Goal: Task Accomplishment & Management: Manage account settings

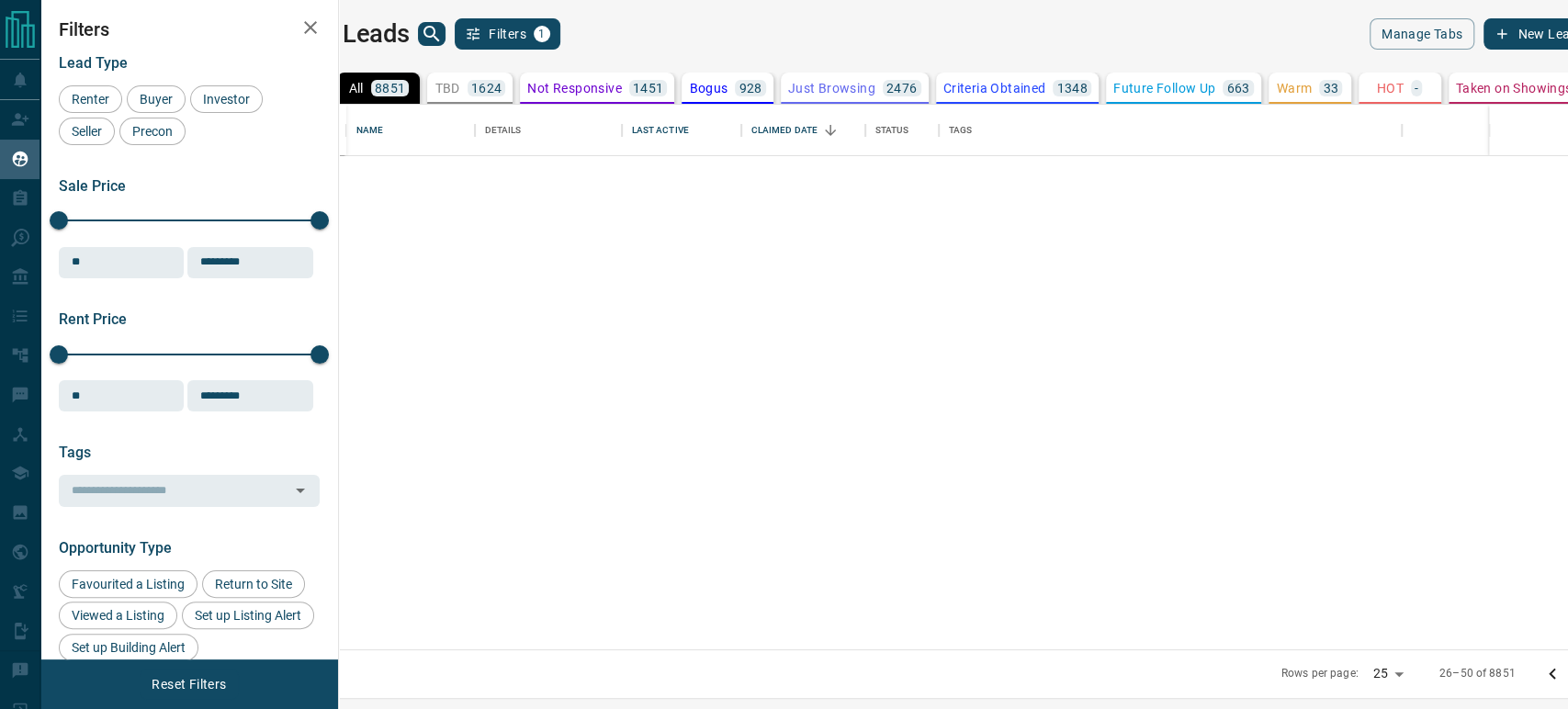
scroll to position [529, 1205]
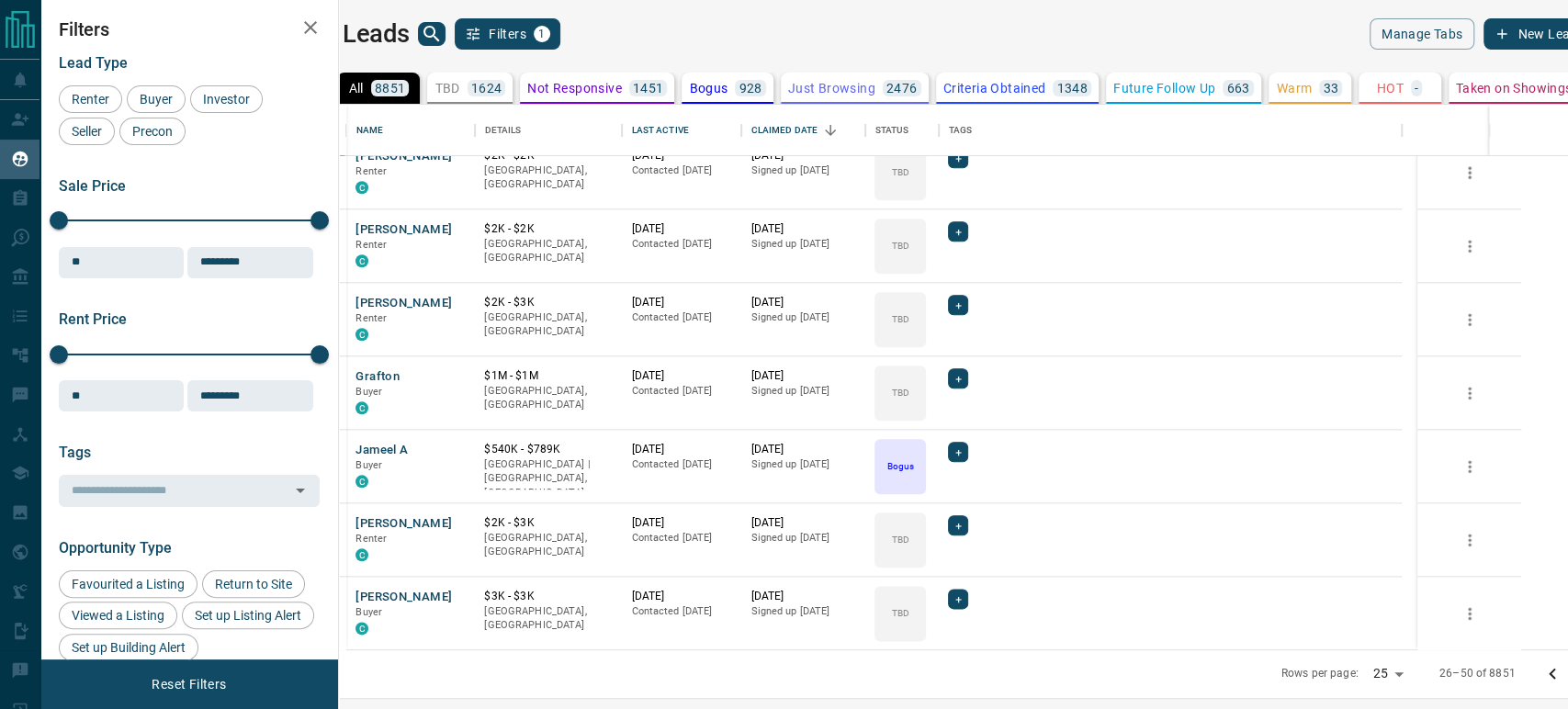
click at [1567, 669] on icon "Go to next page" at bounding box center [1589, 674] width 22 height 22
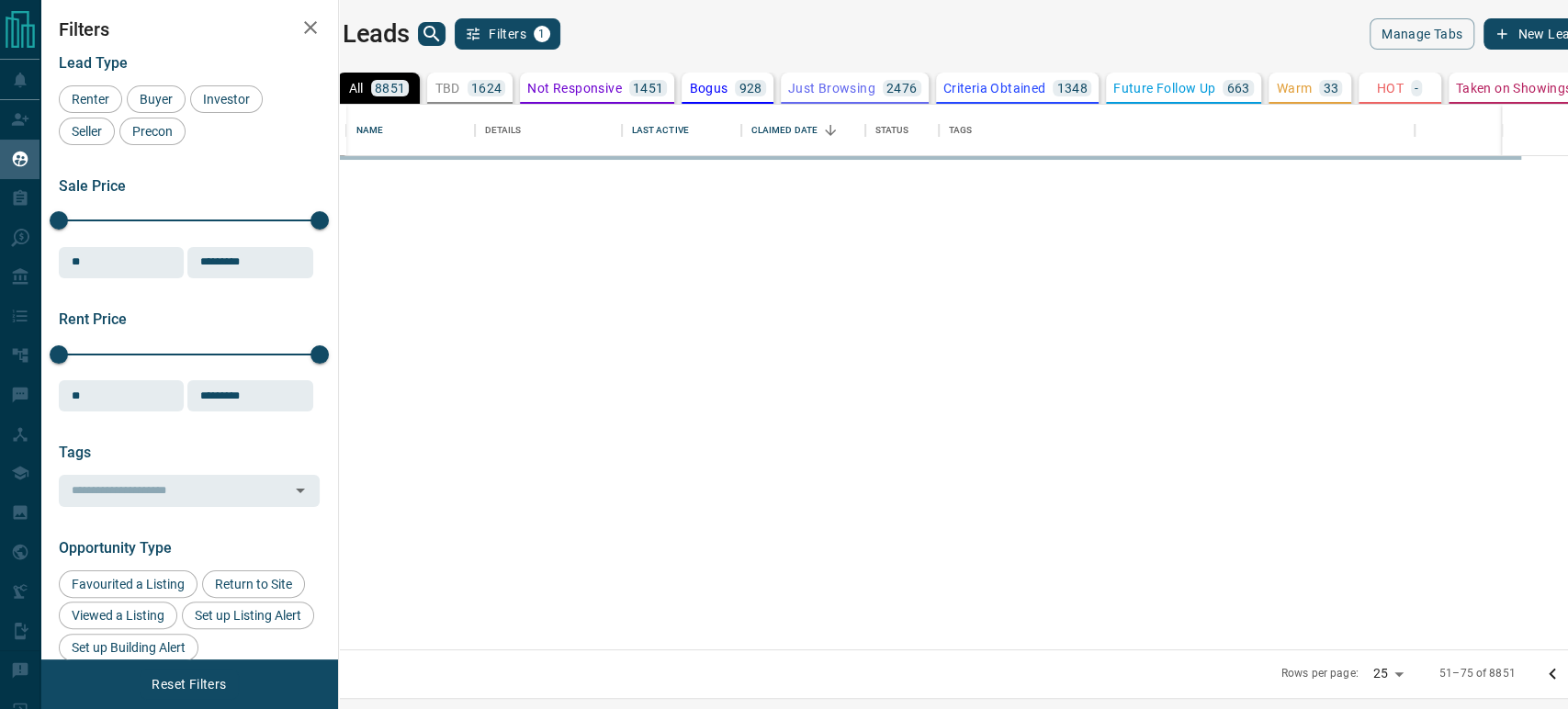
scroll to position [0, 0]
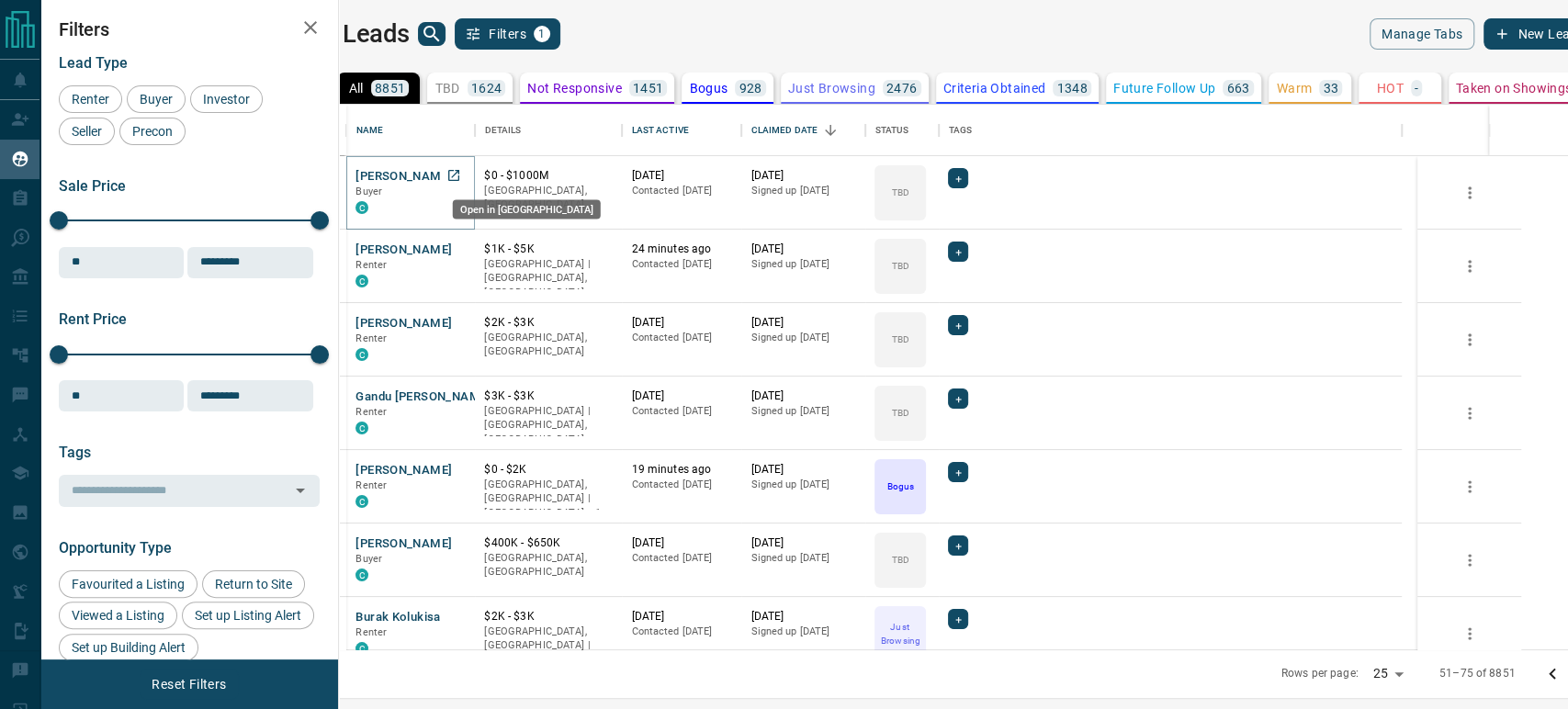
drag, startPoint x: 495, startPoint y: 177, endPoint x: 495, endPoint y: 187, distance: 10.0
click at [461, 177] on icon "Open in New Tab" at bounding box center [454, 175] width 15 height 15
click at [461, 247] on icon "Open in New Tab" at bounding box center [454, 249] width 15 height 15
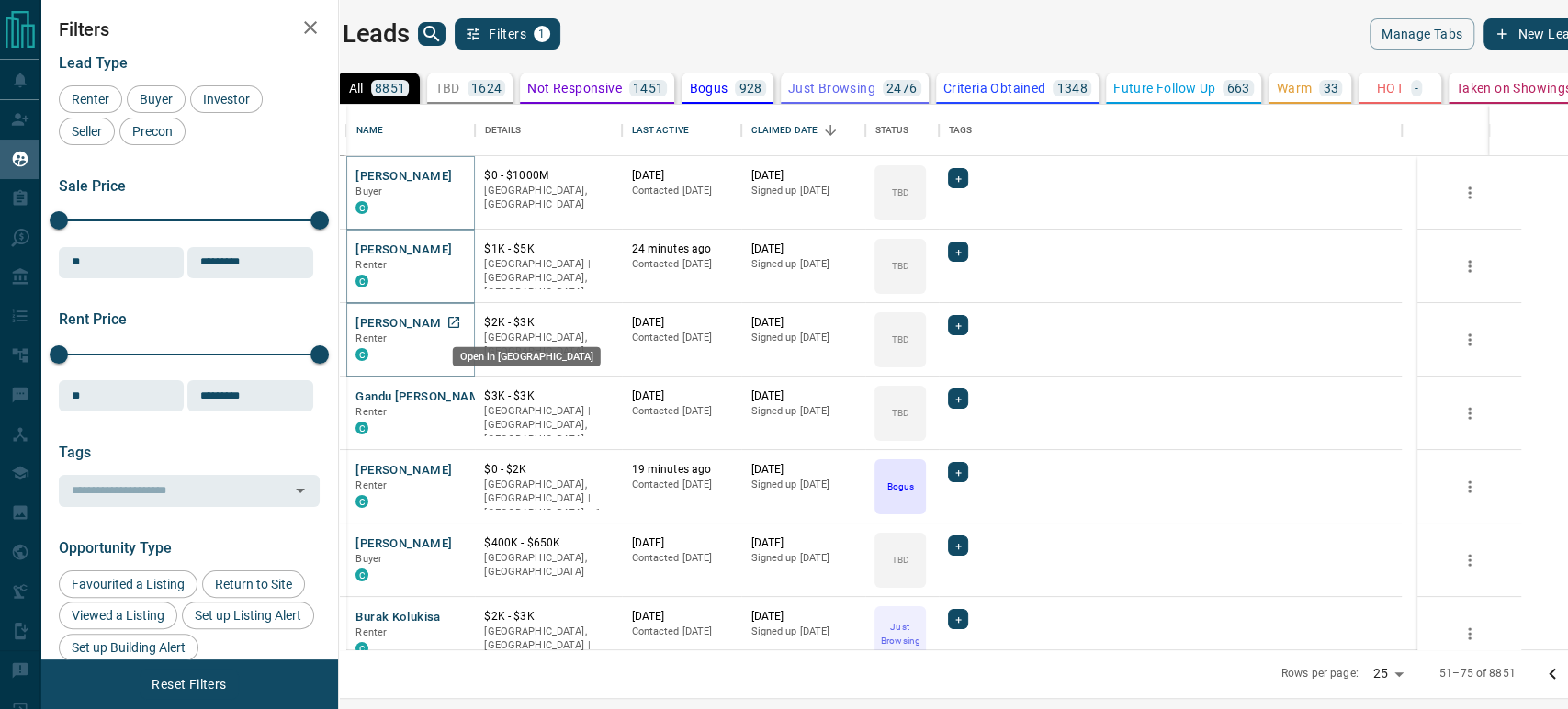
click at [460, 320] on icon "Open in New Tab" at bounding box center [454, 322] width 11 height 11
click at [461, 401] on icon "Open in New Tab" at bounding box center [454, 396] width 15 height 15
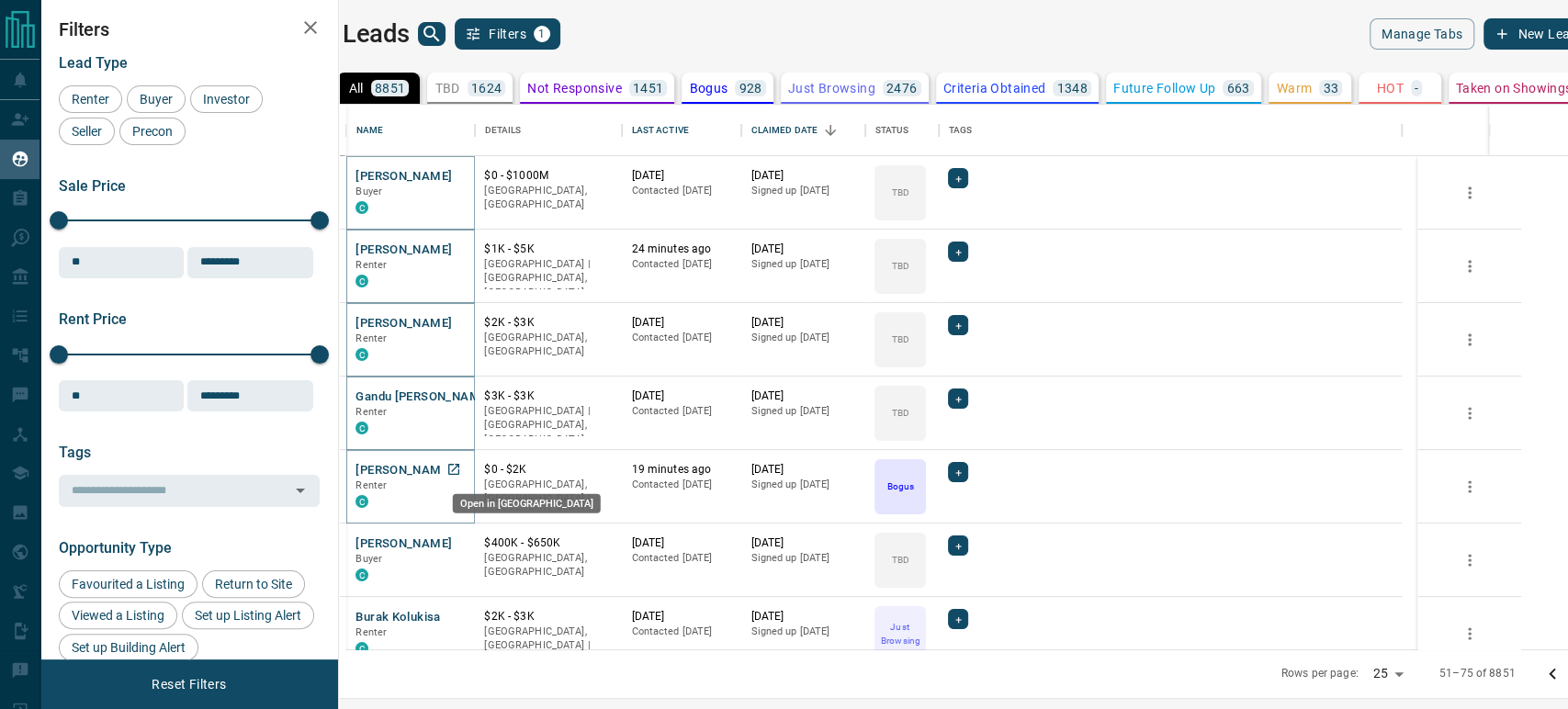
click at [461, 468] on icon "Open in New Tab" at bounding box center [454, 470] width 15 height 15
click at [461, 541] on icon "Open in New Tab" at bounding box center [454, 542] width 15 height 15
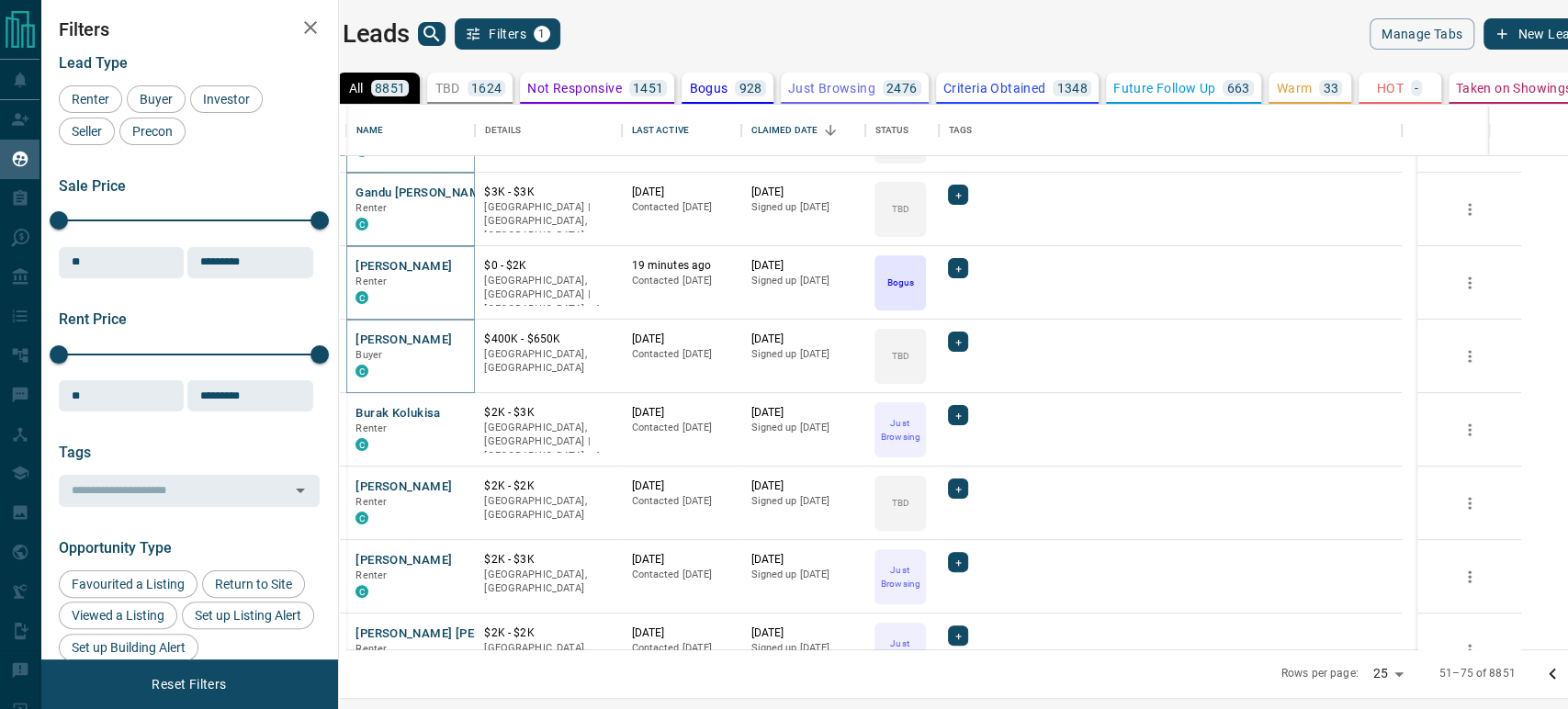
scroll to position [306, 0]
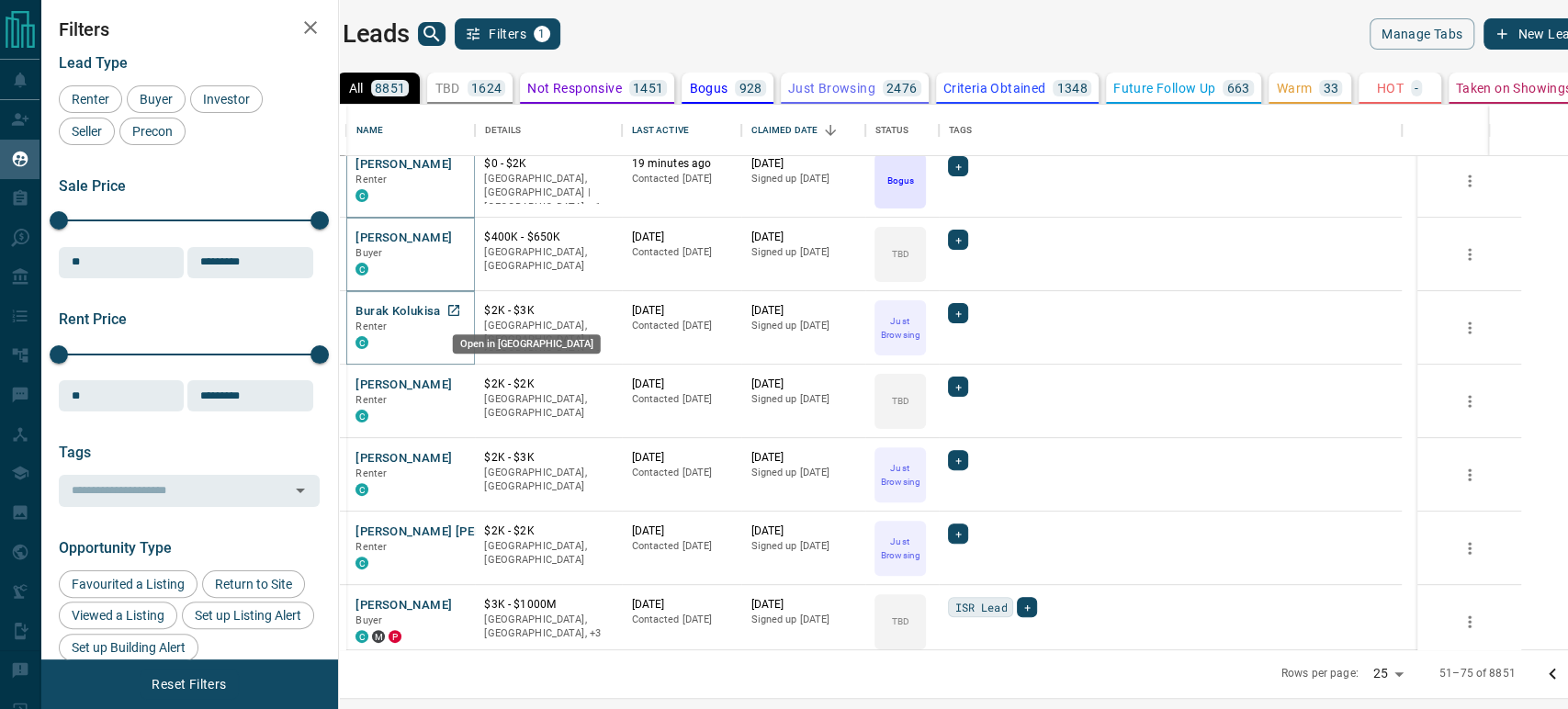
click at [460, 308] on icon "Open in New Tab" at bounding box center [454, 310] width 11 height 11
click at [460, 385] on icon "Open in New Tab" at bounding box center [454, 384] width 11 height 11
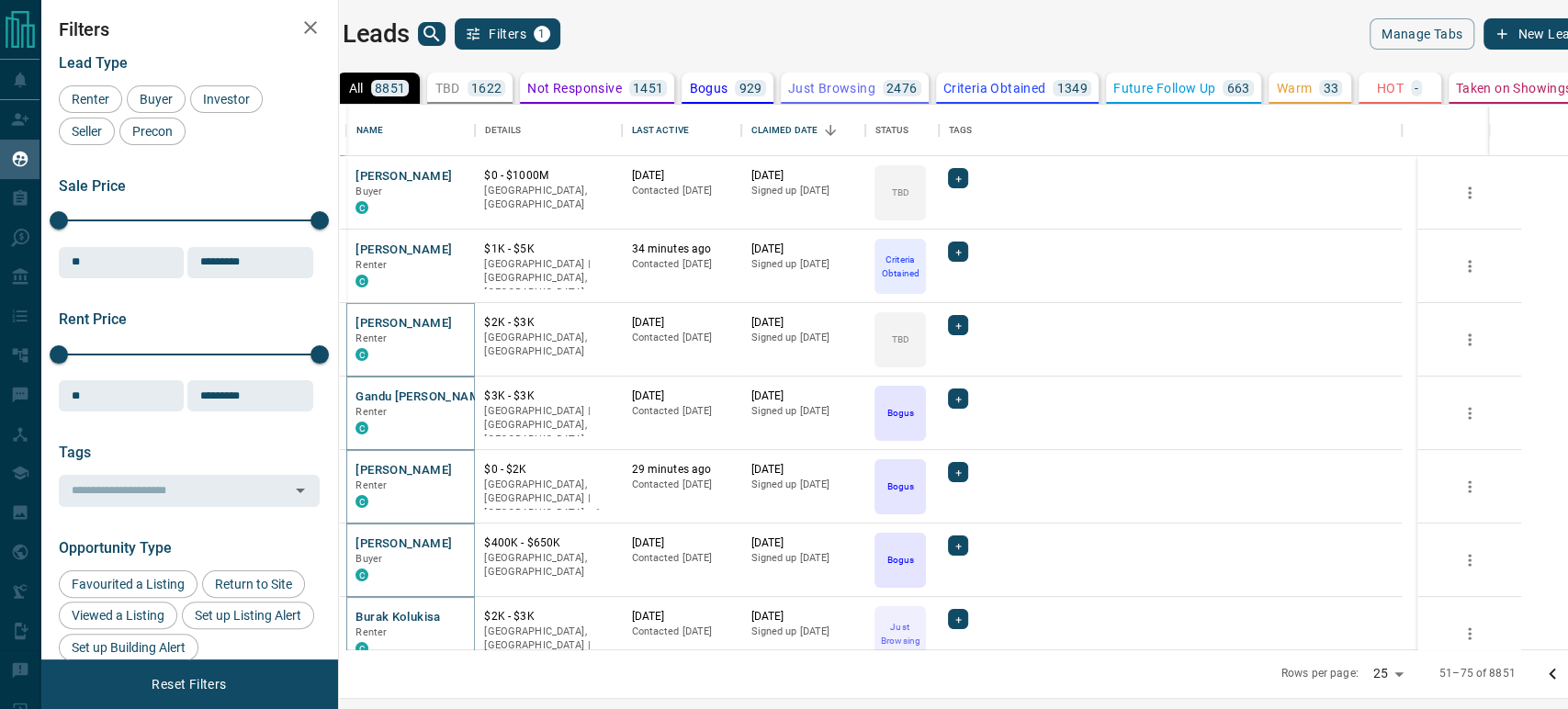
click at [460, 88] on p "TBD" at bounding box center [447, 89] width 25 height 13
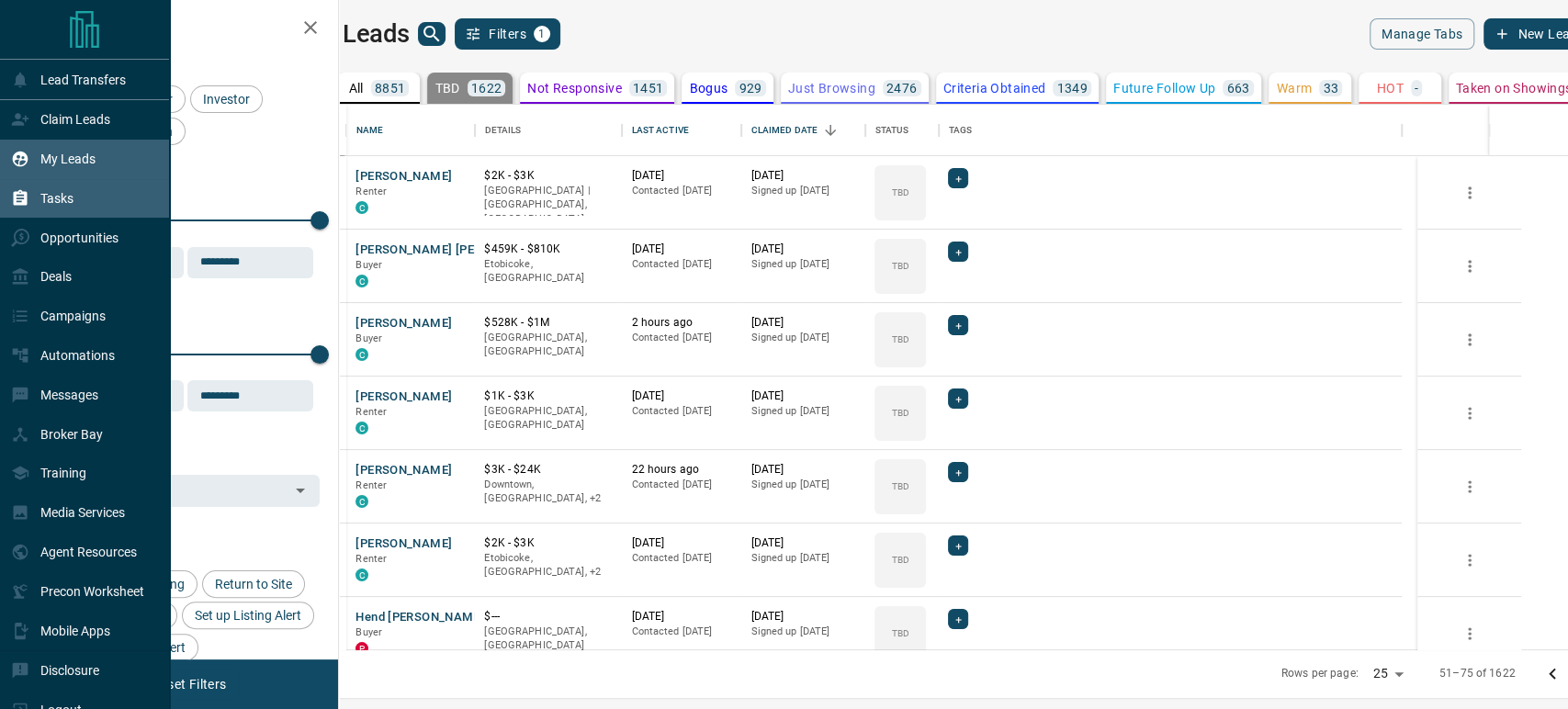
click at [86, 196] on div "Tasks" at bounding box center [85, 198] width 170 height 39
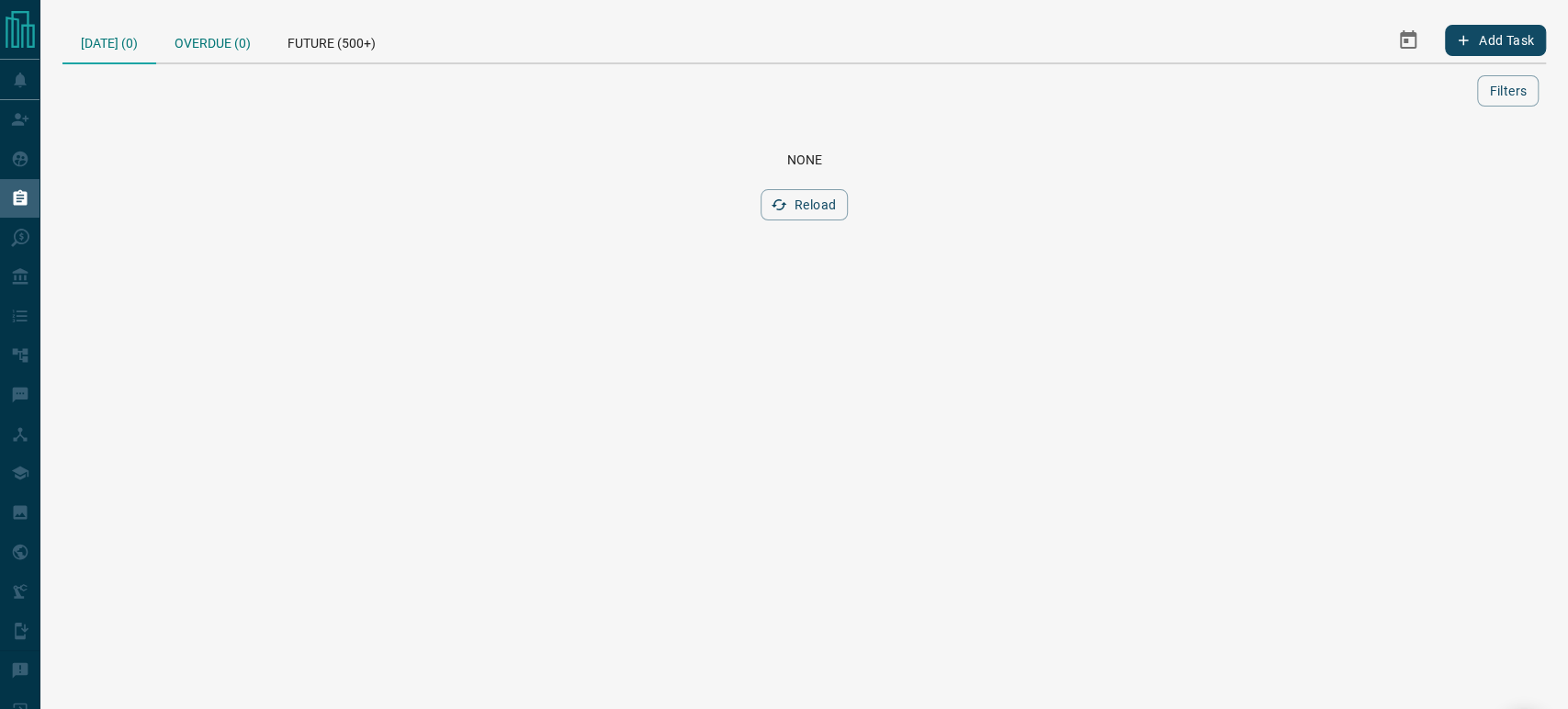
click at [190, 33] on div "Overdue (0)" at bounding box center [213, 40] width 113 height 44
click at [128, 34] on div "Today (0)" at bounding box center [109, 40] width 94 height 44
click at [805, 201] on button "Reload" at bounding box center [805, 205] width 88 height 32
click at [206, 28] on div "Overdue (0)" at bounding box center [213, 40] width 113 height 44
click at [816, 208] on button "Reload" at bounding box center [805, 205] width 88 height 32
